Goal: Task Accomplishment & Management: Complete application form

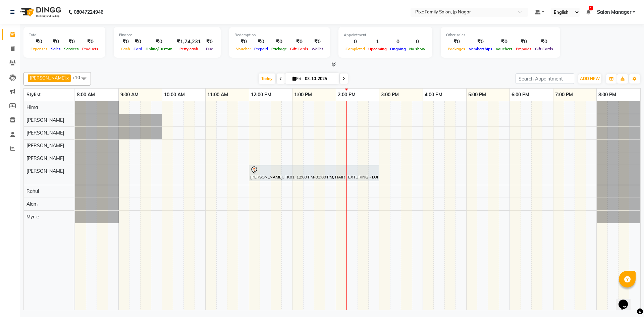
click at [347, 190] on div "[PERSON_NAME], TK01, 12:00 PM-03:00 PM, HAIR TEXTURING - LOREAL SMOOTHENING / S…" at bounding box center [357, 205] width 565 height 209
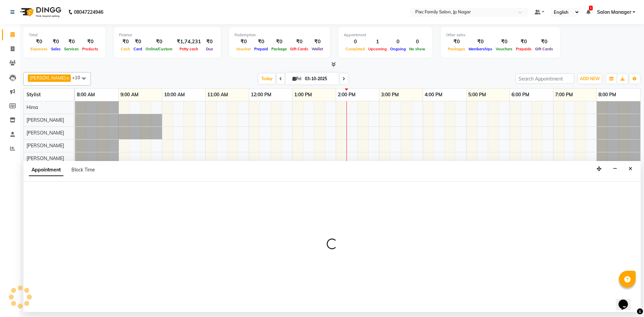
select select "87263"
select select "855"
select select "tentative"
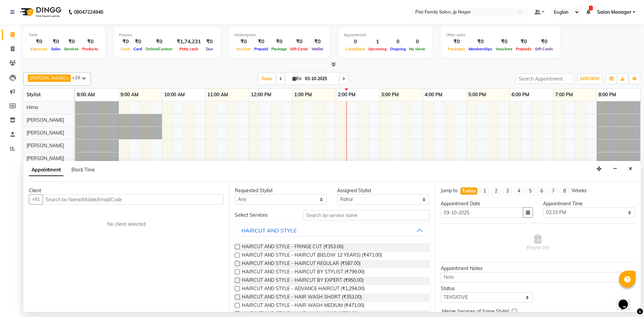
click at [101, 197] on input "text" at bounding box center [133, 199] width 181 height 10
click at [62, 198] on input "88612 22147" at bounding box center [119, 199] width 153 height 10
type input "8861222147"
click at [203, 201] on span "Add Client" at bounding box center [210, 199] width 22 height 6
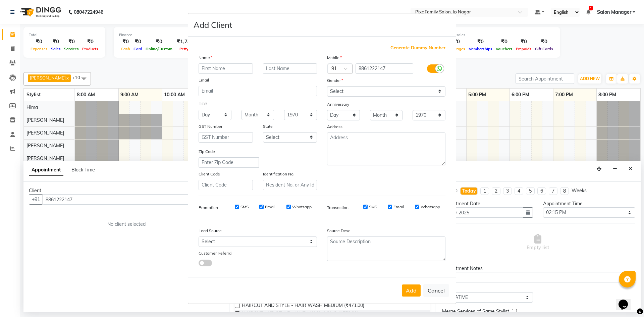
click at [225, 67] on input "text" at bounding box center [226, 68] width 54 height 10
type input "Jyoti"
click at [291, 64] on input "text" at bounding box center [290, 68] width 54 height 10
type input "Kuberan"
click at [411, 94] on select "Select [DEMOGRAPHIC_DATA] [DEMOGRAPHIC_DATA] Other Prefer Not To Say" at bounding box center [386, 91] width 118 height 10
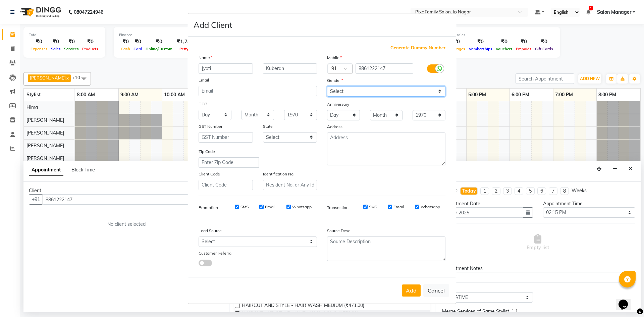
select select "[DEMOGRAPHIC_DATA]"
click at [327, 86] on select "Select [DEMOGRAPHIC_DATA] [DEMOGRAPHIC_DATA] Other Prefer Not To Say" at bounding box center [386, 91] width 118 height 10
click at [406, 290] on button "Add" at bounding box center [411, 290] width 19 height 12
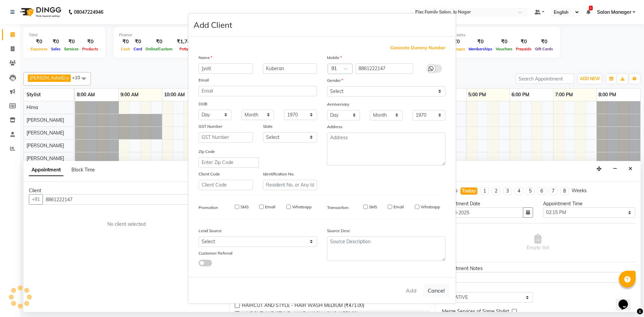
select select
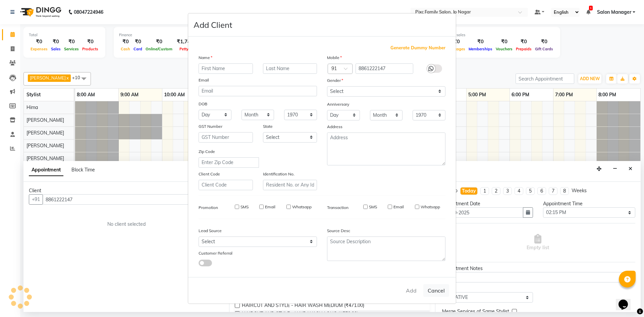
select select
checkbox input "false"
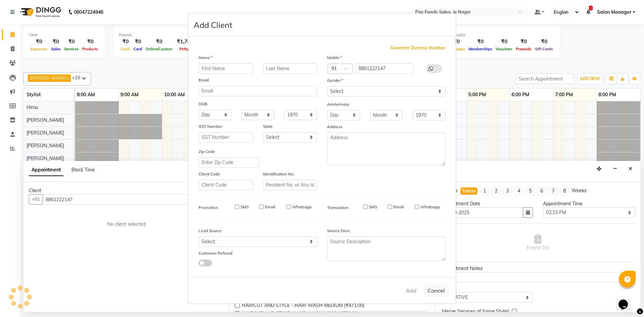
checkbox input "false"
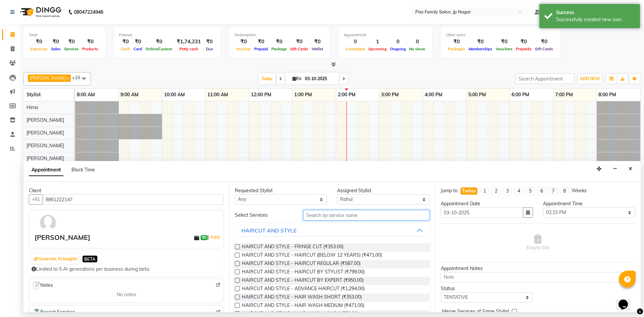
click at [326, 218] on input "text" at bounding box center [366, 215] width 126 height 10
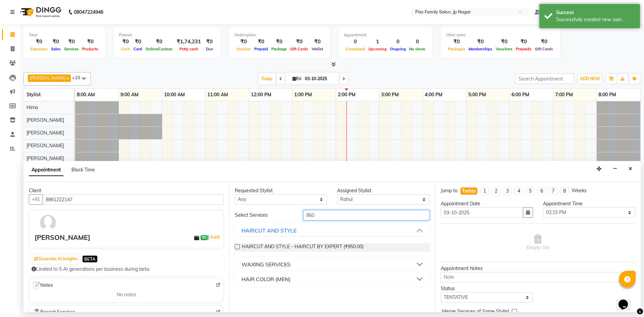
type input "950"
click at [237, 247] on label at bounding box center [237, 246] width 5 height 5
click at [237, 247] on input "checkbox" at bounding box center [237, 247] width 4 height 4
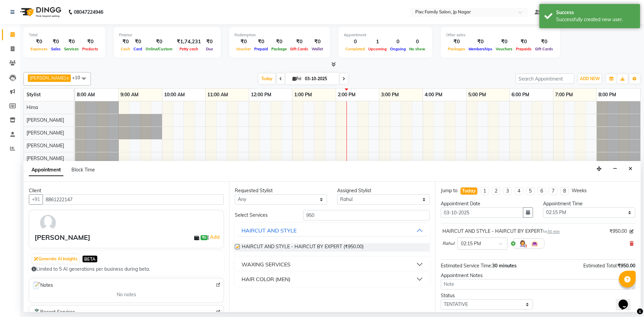
checkbox input "false"
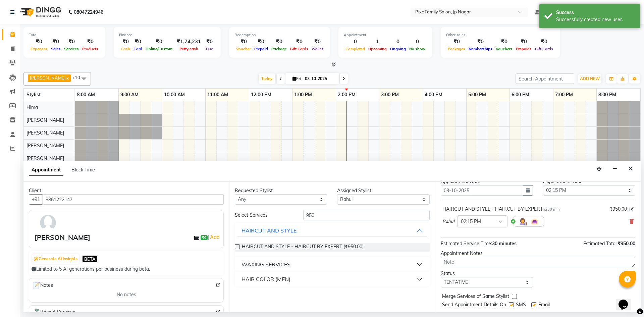
scroll to position [40, 0]
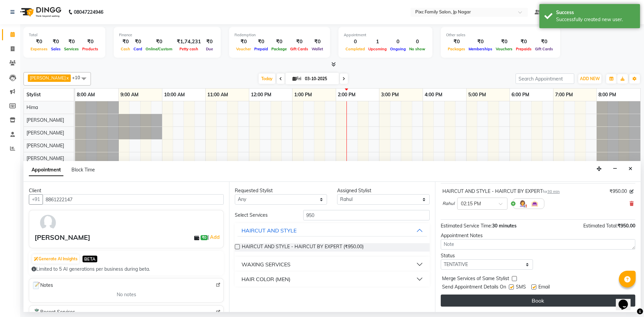
click at [487, 300] on button "Book" at bounding box center [538, 300] width 195 height 12
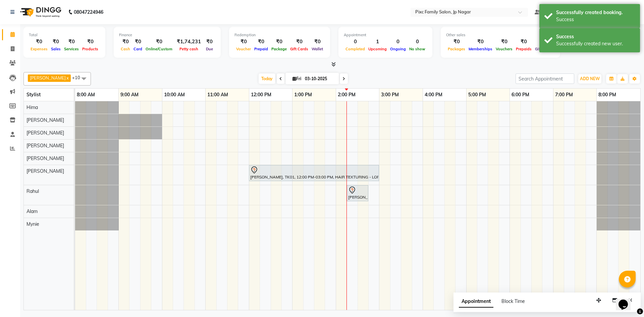
click at [469, 301] on span "Appointment" at bounding box center [476, 301] width 35 height 12
select select "tentative"
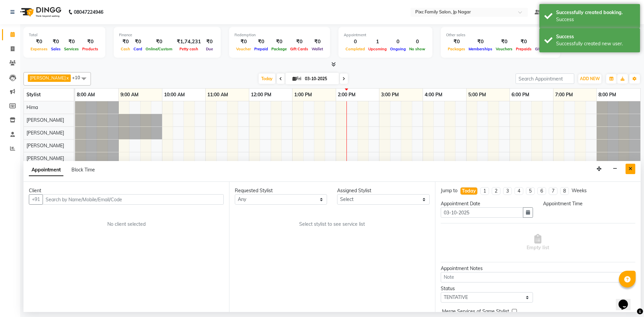
click at [633, 169] on button "Close" at bounding box center [630, 169] width 10 height 10
